Goal: Obtain resource: Obtain resource

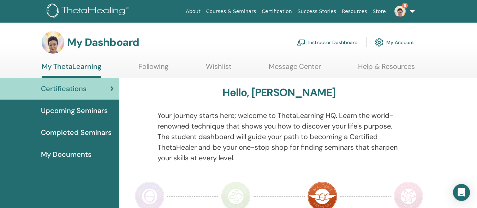
click at [317, 43] on link "Instructor Dashboard" at bounding box center [327, 43] width 61 height 16
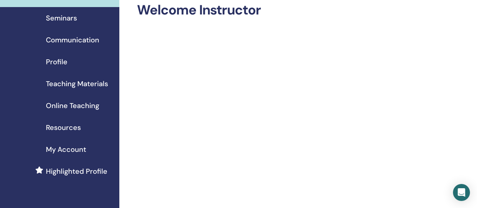
scroll to position [42, 0]
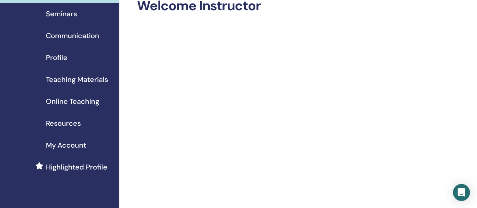
drag, startPoint x: 480, startPoint y: 34, endPoint x: 481, endPoint y: 41, distance: 7.2
click at [476, 41] on html "Instructor Dashboard Student Dashboard 5 NP Ng Pei Boon My ThetaLearning My The…" at bounding box center [238, 62] width 477 height 208
click at [86, 77] on span "Teaching Materials" at bounding box center [77, 79] width 62 height 11
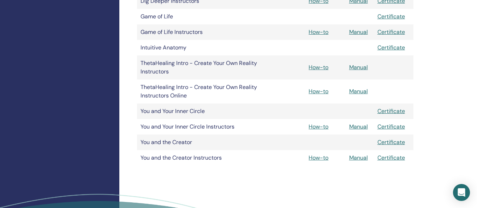
scroll to position [302, 0]
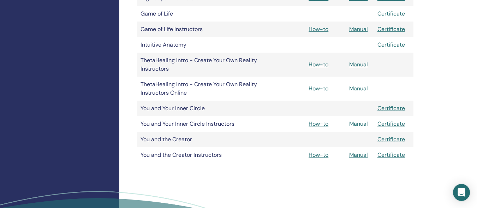
click at [355, 124] on link "Manual" at bounding box center [358, 123] width 19 height 7
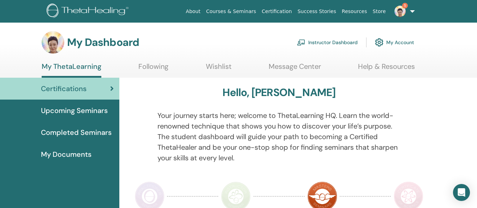
click at [338, 40] on link "Instructor Dashboard" at bounding box center [327, 43] width 61 height 16
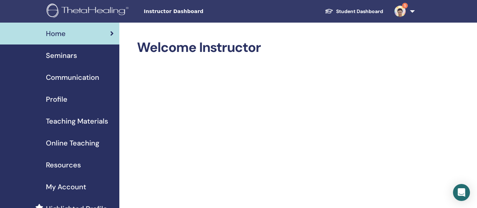
click at [63, 123] on span "Teaching Materials" at bounding box center [77, 121] width 62 height 11
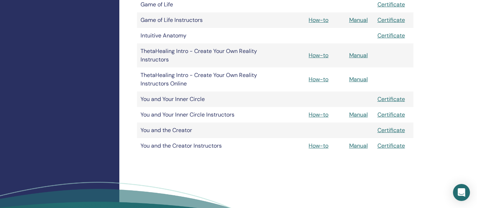
scroll to position [317, 0]
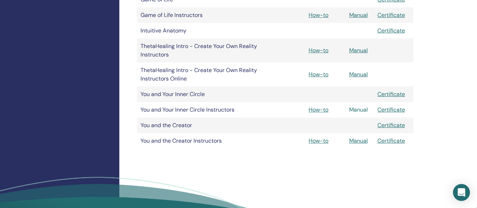
click at [355, 110] on link "Manual" at bounding box center [358, 109] width 19 height 7
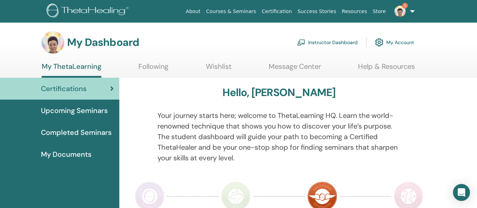
click at [334, 41] on link "Instructor Dashboard" at bounding box center [327, 43] width 61 height 16
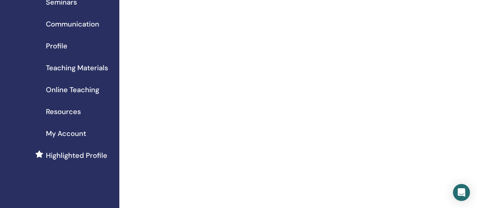
scroll to position [62, 0]
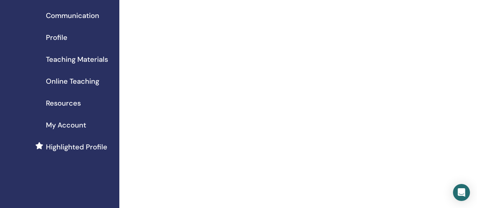
click at [75, 58] on span "Teaching Materials" at bounding box center [77, 59] width 62 height 11
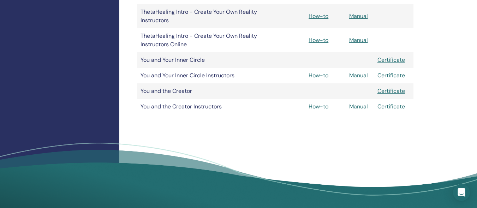
scroll to position [356, 0]
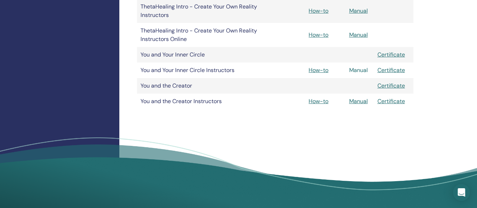
click at [350, 71] on link "Manual" at bounding box center [358, 69] width 19 height 7
